Goal: Task Accomplishment & Management: Use online tool/utility

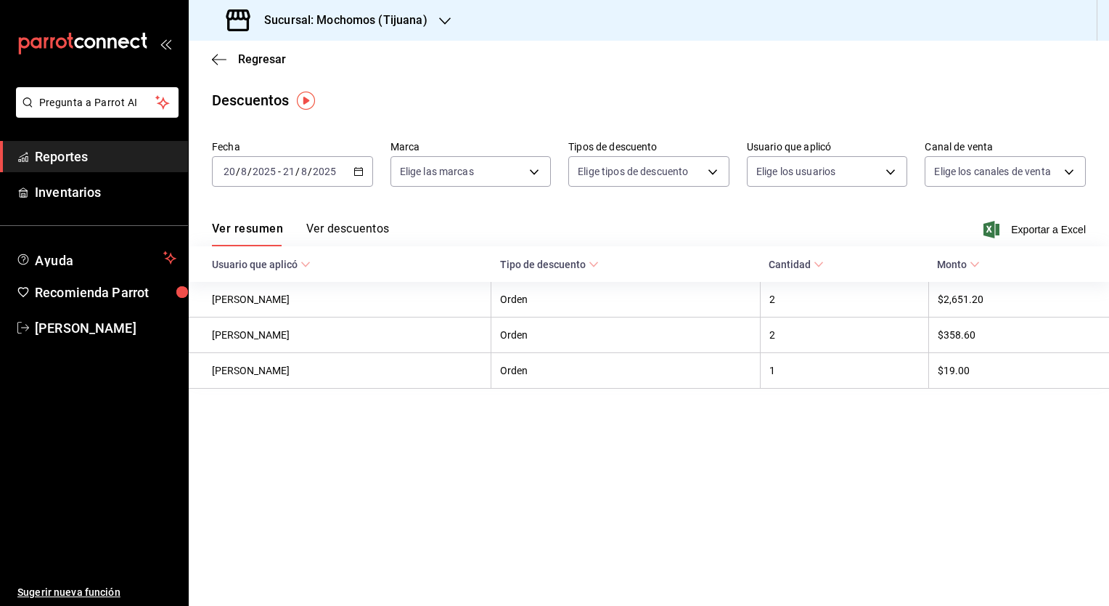
click at [94, 173] on ul "Reportes Inventarios" at bounding box center [94, 174] width 188 height 67
click at [87, 162] on span "Reportes" at bounding box center [106, 157] width 142 height 20
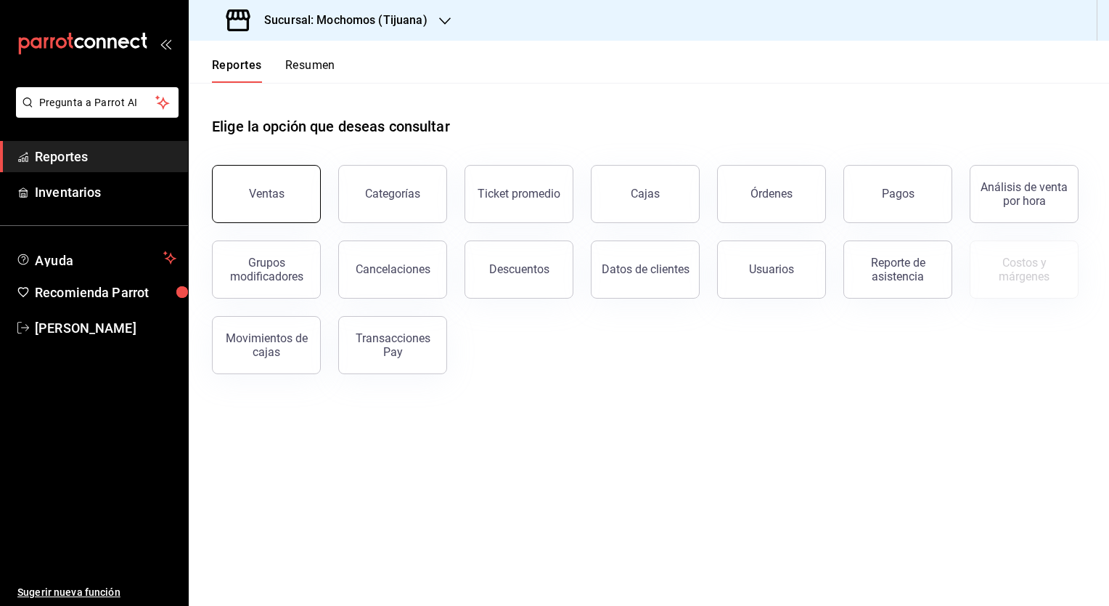
click at [291, 197] on button "Ventas" at bounding box center [266, 194] width 109 height 58
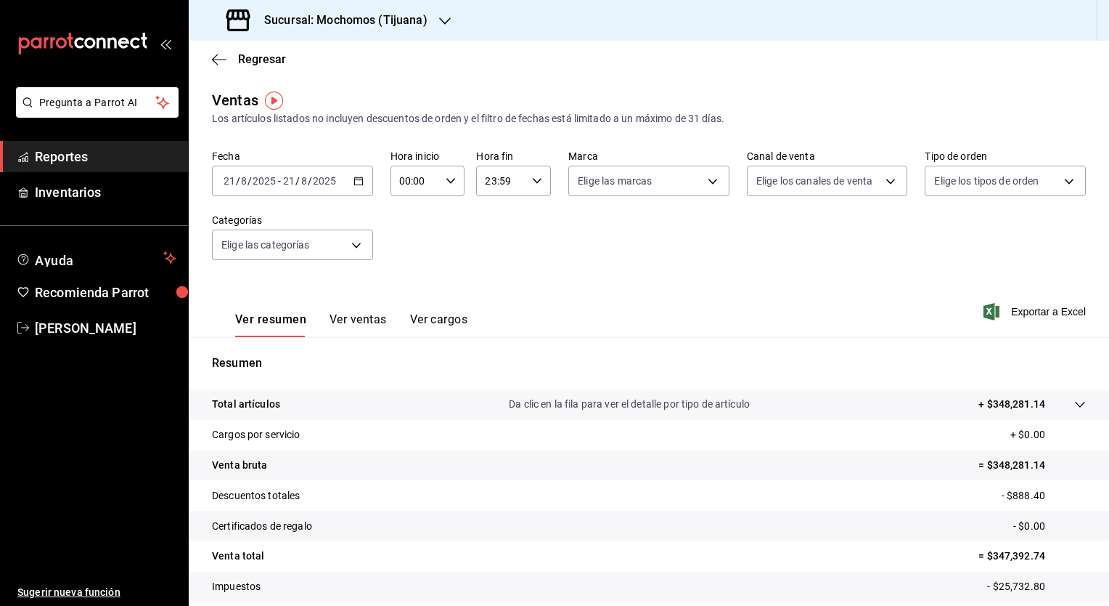
click at [356, 183] on icon "button" at bounding box center [359, 181] width 10 height 10
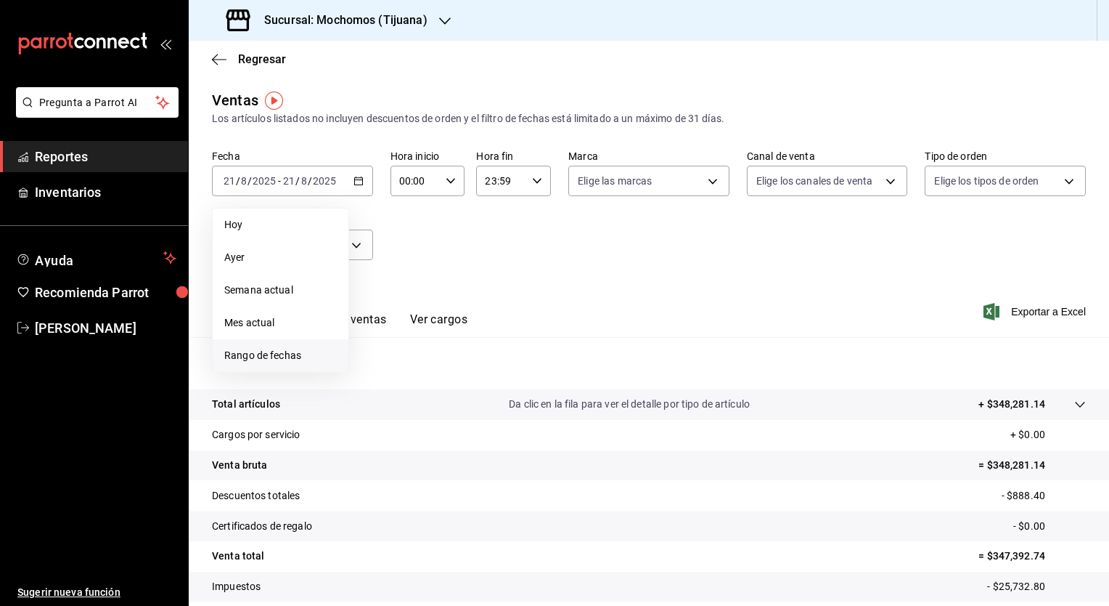
click at [308, 359] on span "Rango de fechas" at bounding box center [280, 355] width 113 height 15
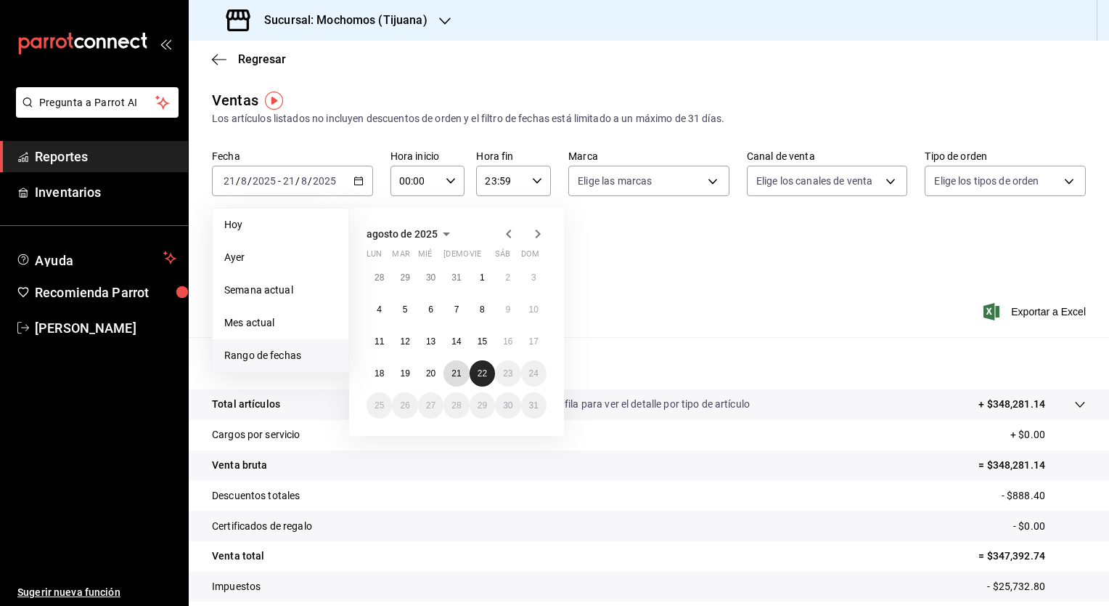
drag, startPoint x: 452, startPoint y: 370, endPoint x: 476, endPoint y: 373, distance: 25.0
click at [476, 373] on div "28 29 30 31 1 2 3 4 5 6 7 8 9 10 11 12 13 14 15 16 17 18 19 20 21 22 23 24 25 2…" at bounding box center [457, 341] width 180 height 154
click at [476, 373] on button "22" at bounding box center [482, 373] width 25 height 26
drag, startPoint x: 449, startPoint y: 376, endPoint x: 456, endPoint y: 369, distance: 10.3
click at [456, 369] on button "21" at bounding box center [456, 373] width 25 height 26
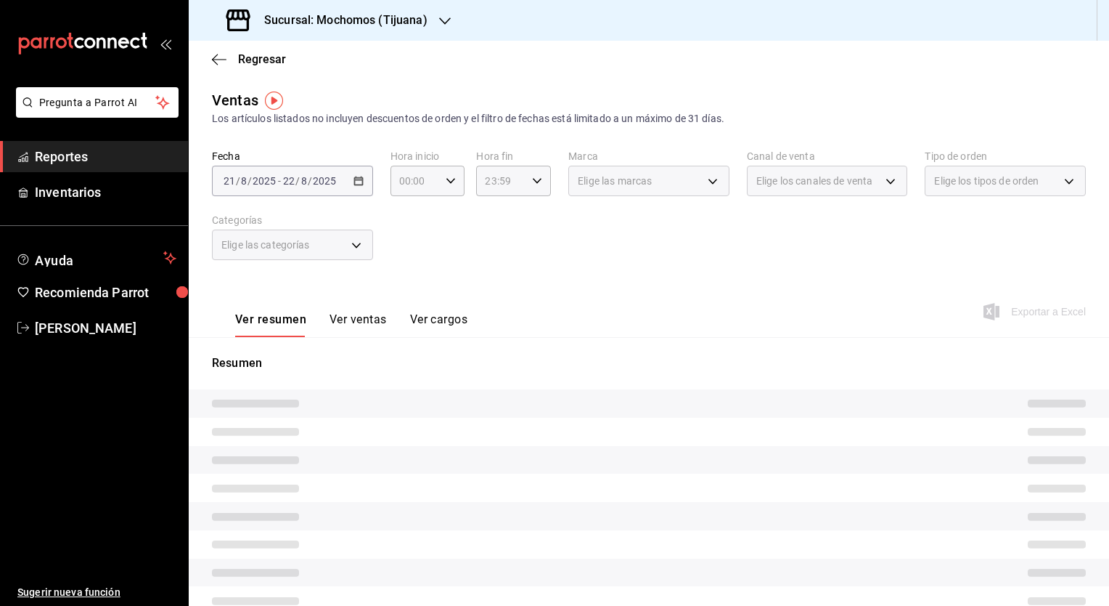
click at [456, 369] on p "Resumen" at bounding box center [649, 362] width 874 height 17
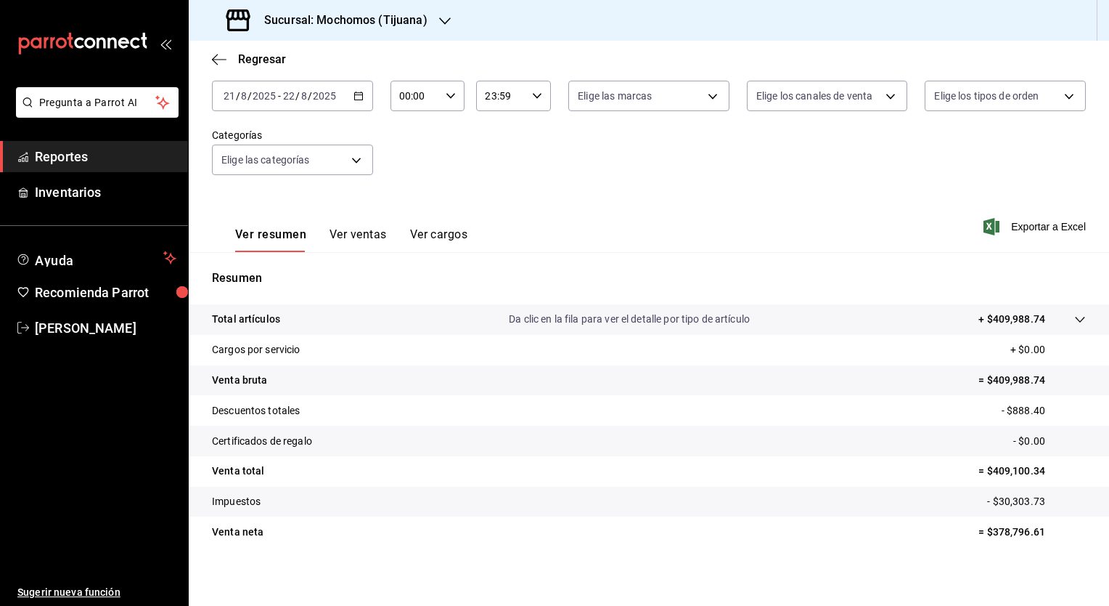
scroll to position [90, 0]
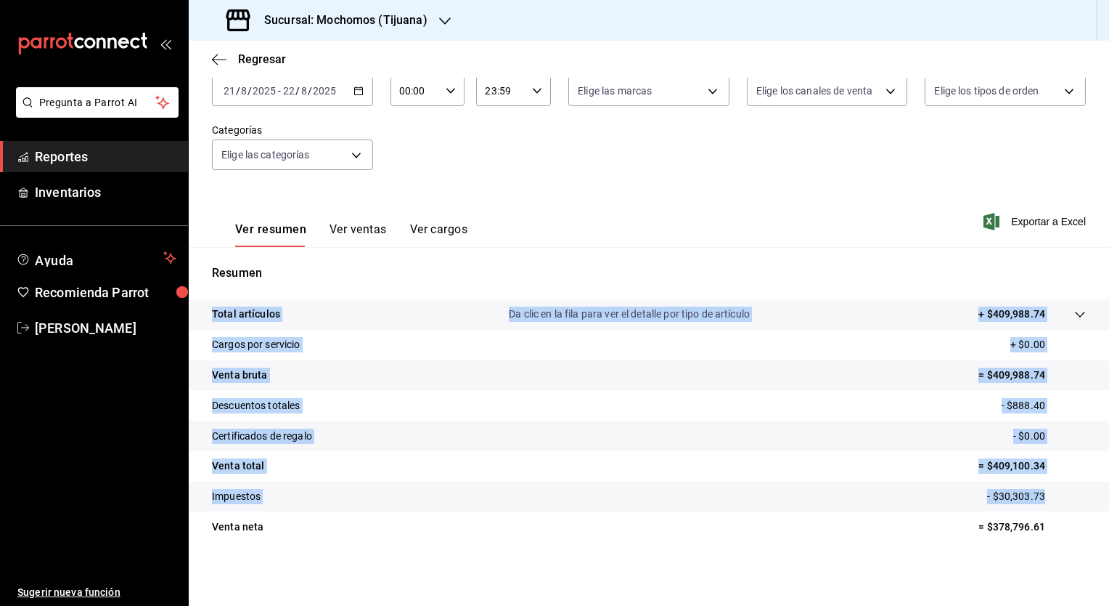
drag, startPoint x: 1096, startPoint y: 500, endPoint x: 989, endPoint y: 550, distance: 117.9
click at [989, 550] on div "Total artículos Da clic en la fila para ver el detalle por tipo de artículo + $…" at bounding box center [649, 429] width 921 height 260
click at [1048, 225] on span "Exportar a Excel" at bounding box center [1036, 221] width 99 height 17
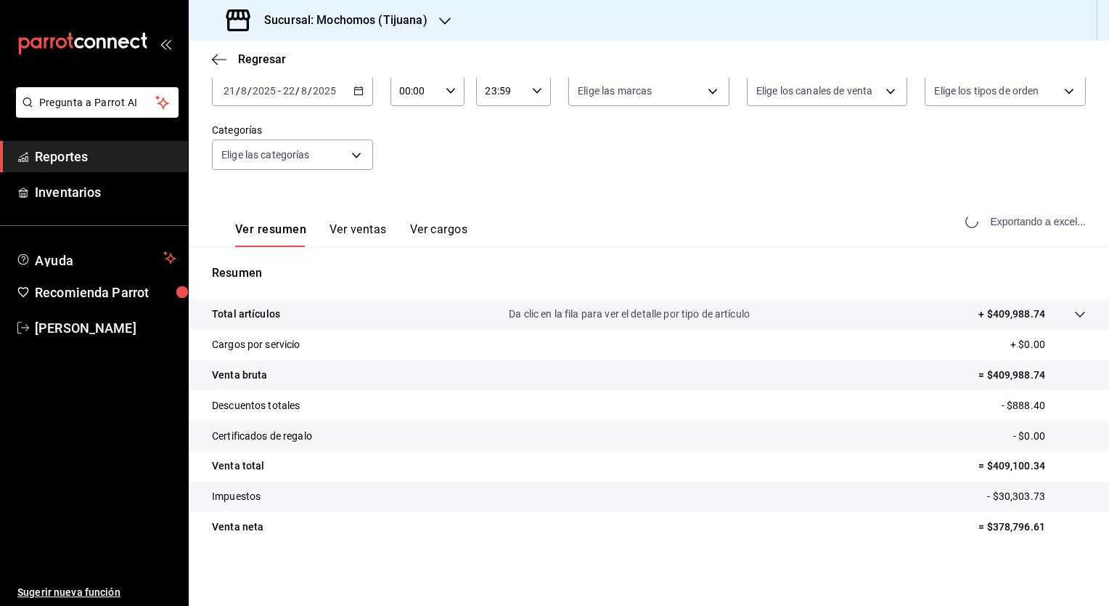
click at [1048, 225] on div "Exportando a excel..." at bounding box center [1028, 221] width 118 height 13
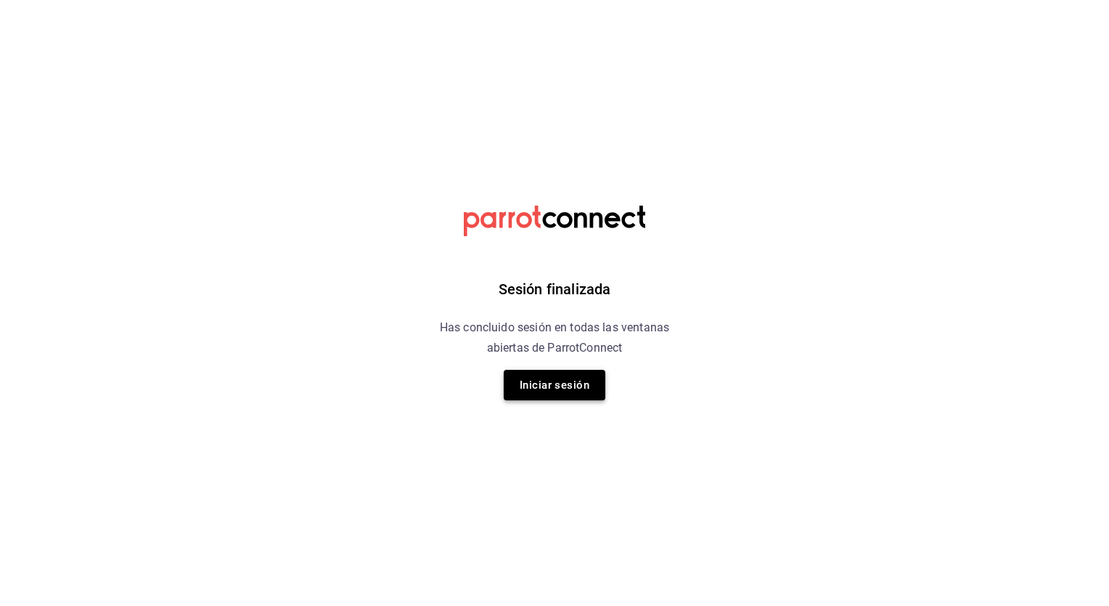
click at [583, 394] on button "Iniciar sesión" at bounding box center [555, 385] width 102 height 30
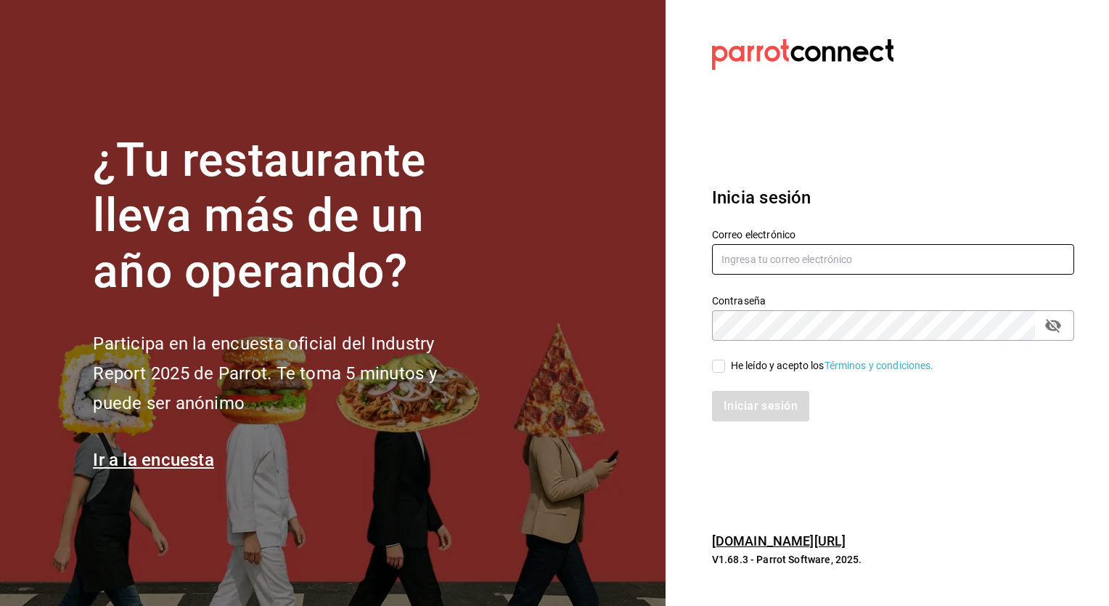
type input "[EMAIL_ADDRESS][PERSON_NAME][DOMAIN_NAME]"
click at [714, 365] on input "He leído y acepto los Términos y condiciones." at bounding box center [718, 365] width 13 height 13
checkbox input "true"
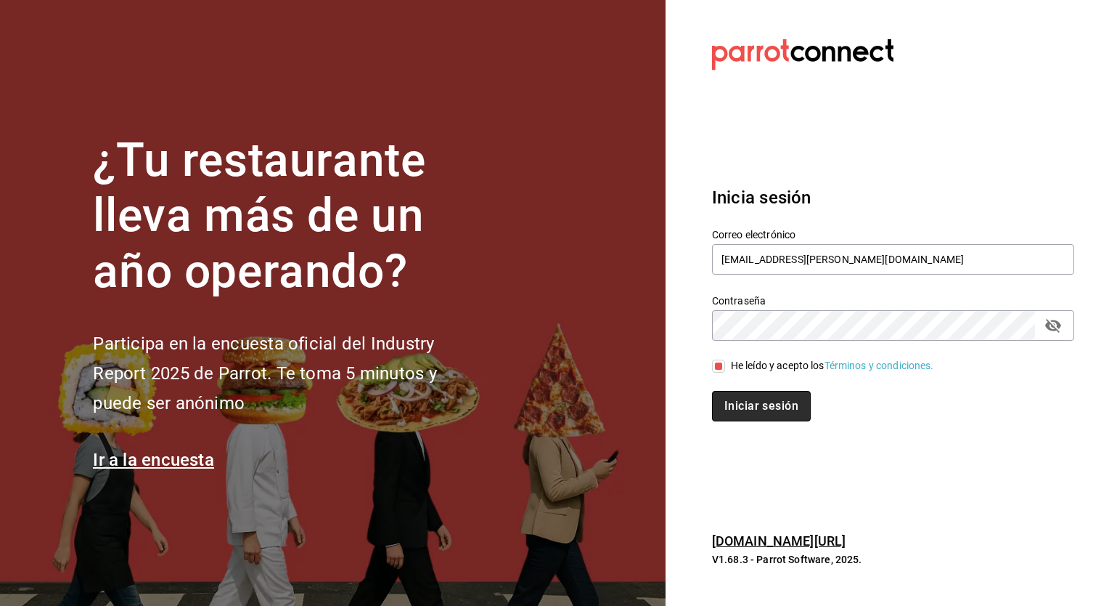
click at [767, 398] on button "Iniciar sesión" at bounding box center [761, 406] width 99 height 30
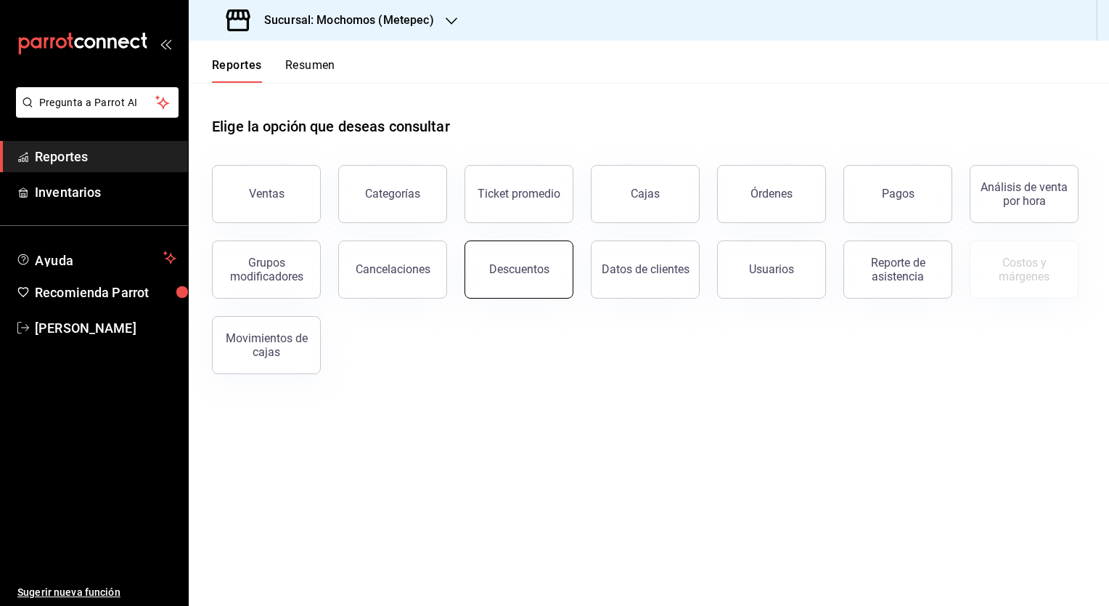
click at [531, 271] on div "Descuentos" at bounding box center [519, 269] width 60 height 14
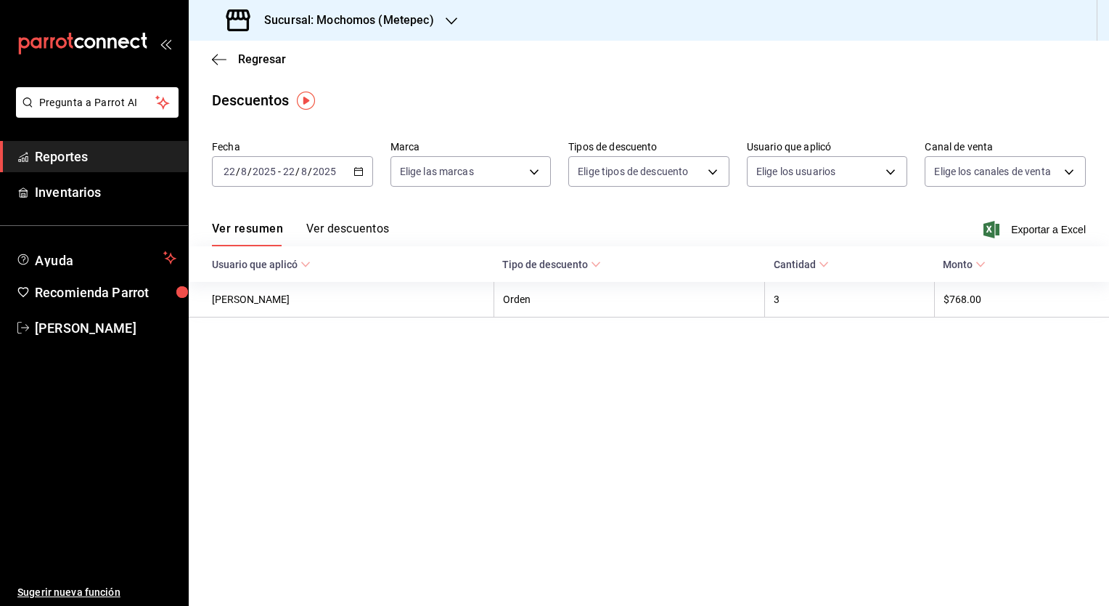
click at [598, 382] on main "Regresar Descuentos Fecha [DATE] [DATE] - [DATE] [DATE] Marca Elige las marcas …" at bounding box center [649, 323] width 921 height 565
click at [452, 22] on icon "button" at bounding box center [452, 20] width 12 height 7
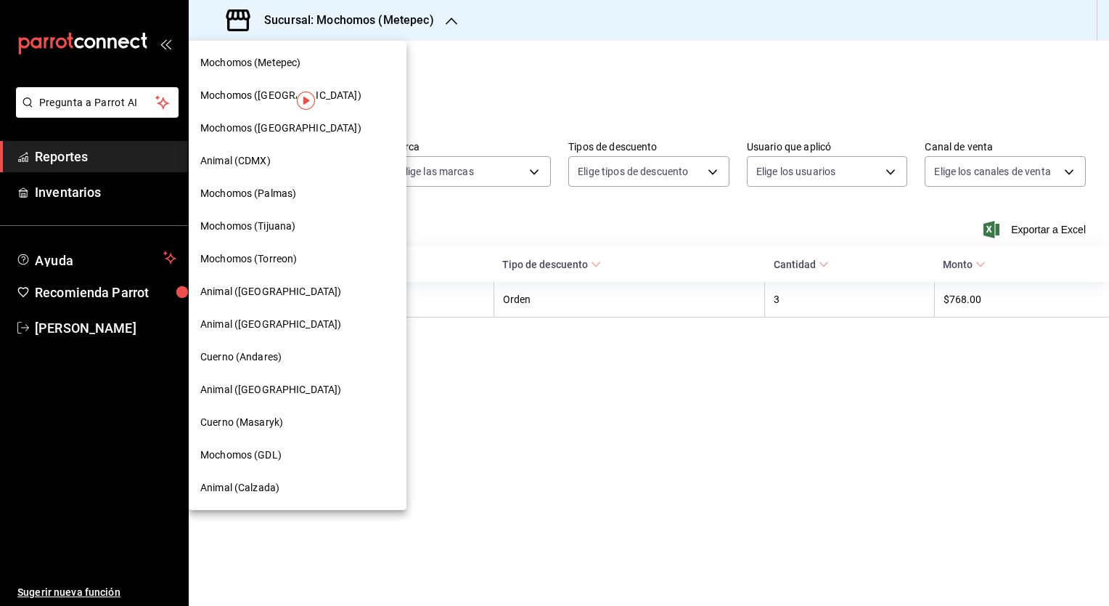
click at [288, 225] on span "Mochomos (Tijuana)" at bounding box center [247, 226] width 95 height 15
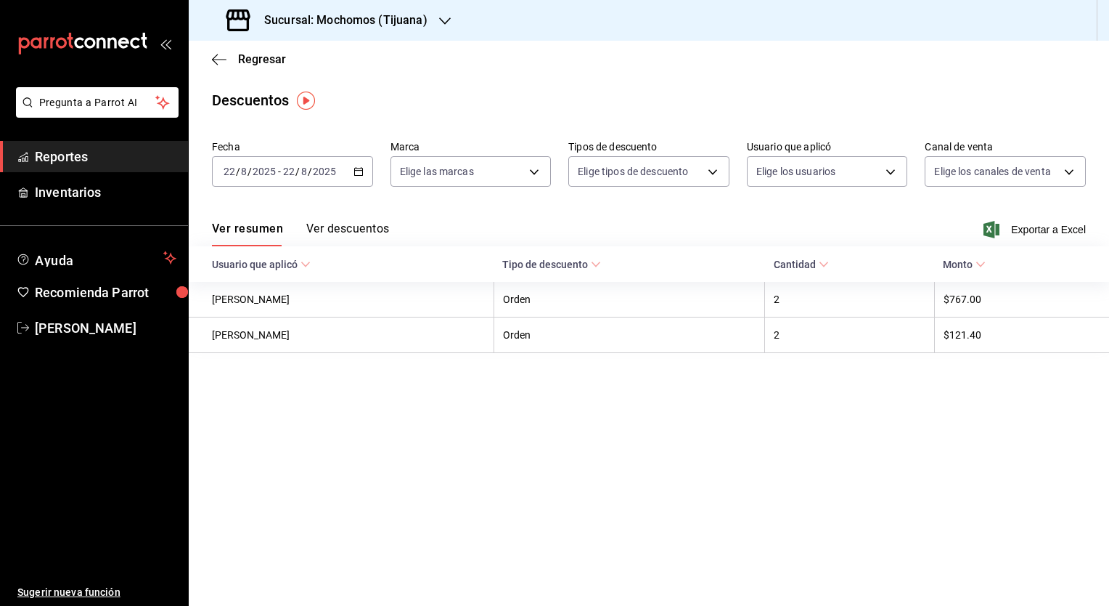
click at [354, 175] on icon "button" at bounding box center [359, 171] width 10 height 10
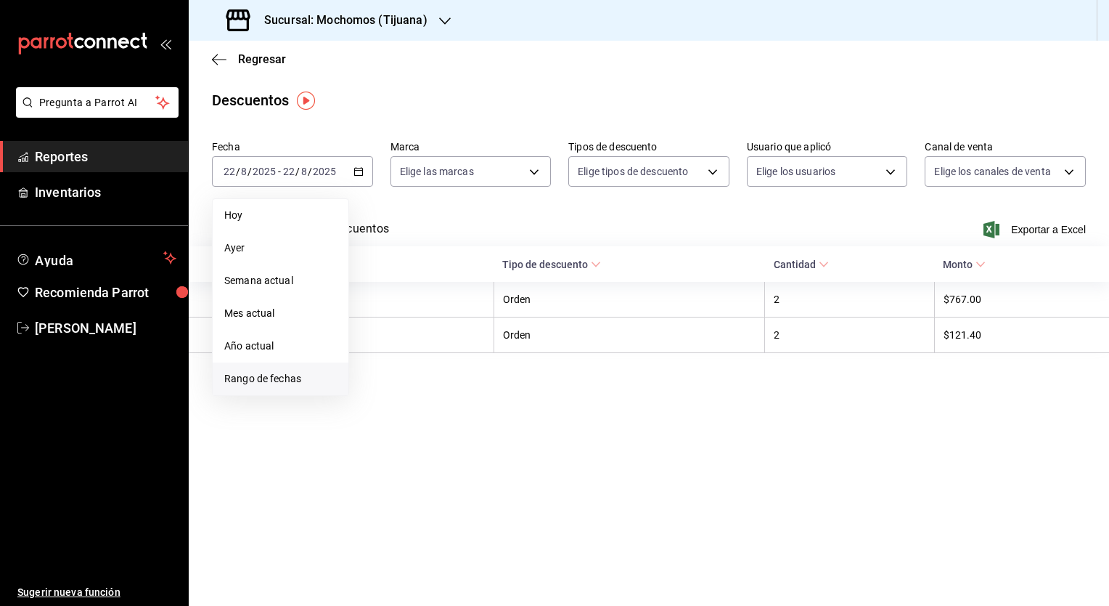
click at [278, 383] on span "Rango de fechas" at bounding box center [280, 378] width 113 height 15
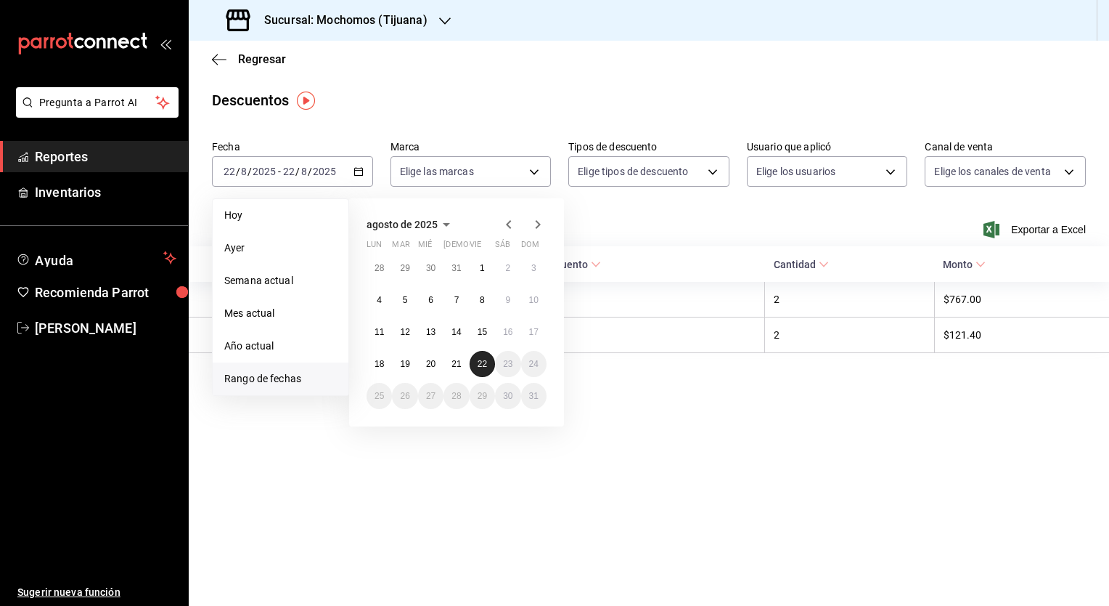
click at [473, 367] on button "22" at bounding box center [482, 364] width 25 height 26
click at [460, 362] on abbr "21" at bounding box center [456, 364] width 9 height 10
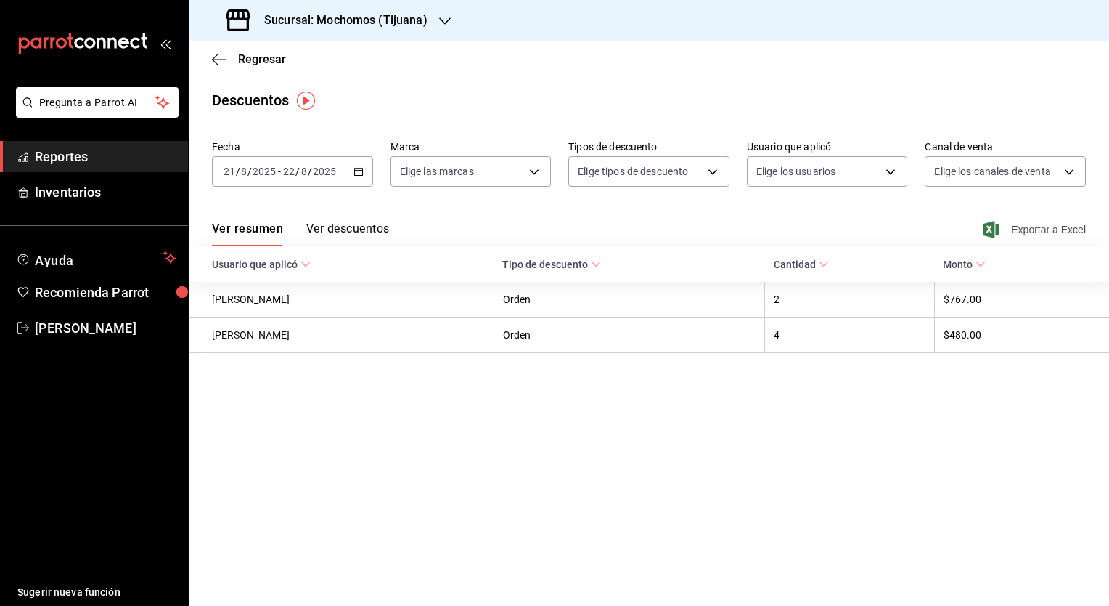
click at [1034, 233] on span "Exportar a Excel" at bounding box center [1036, 229] width 99 height 17
